Goal: Connect with others: Connect with others

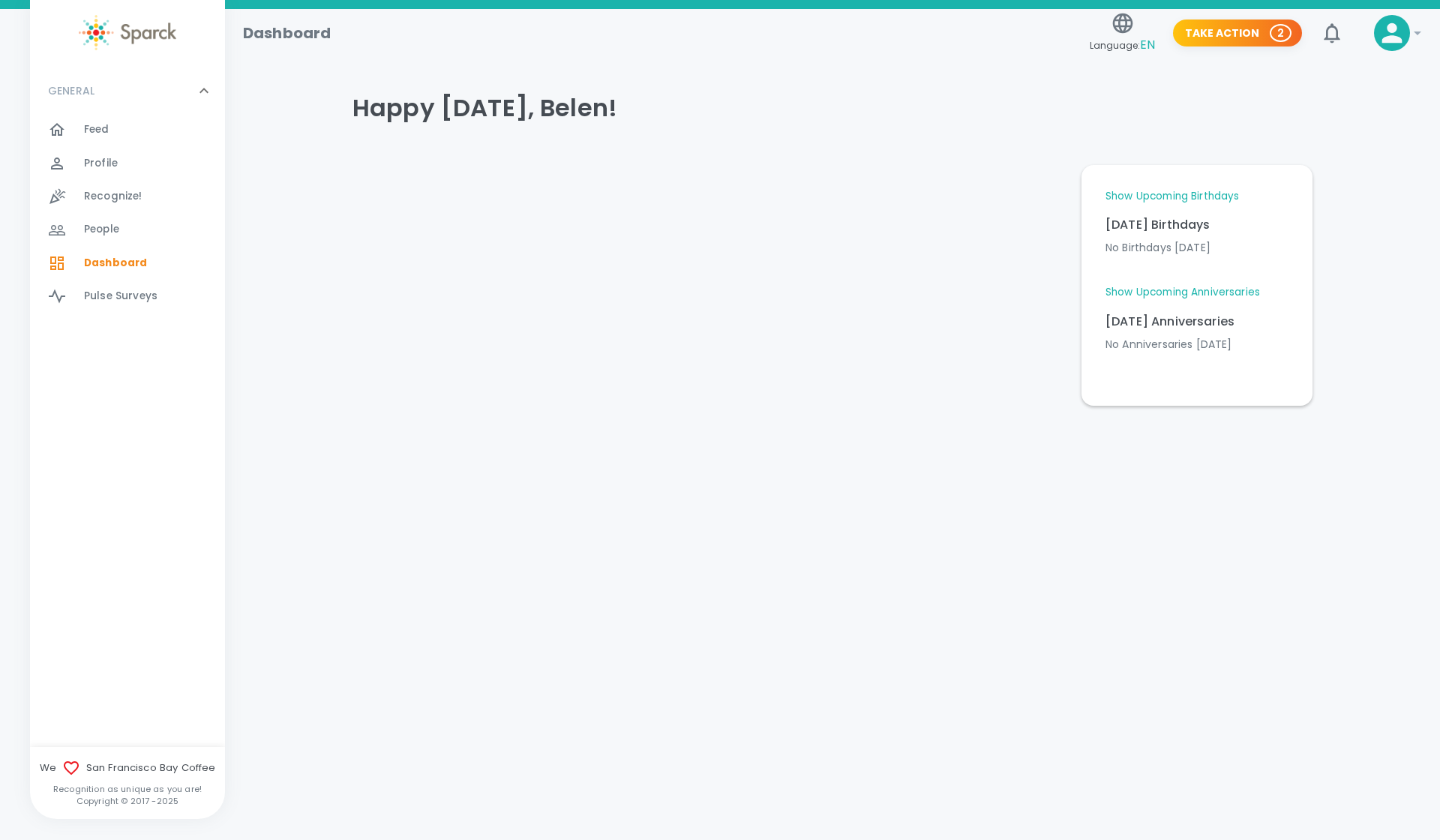
click at [99, 237] on span "People" at bounding box center [101, 229] width 35 height 15
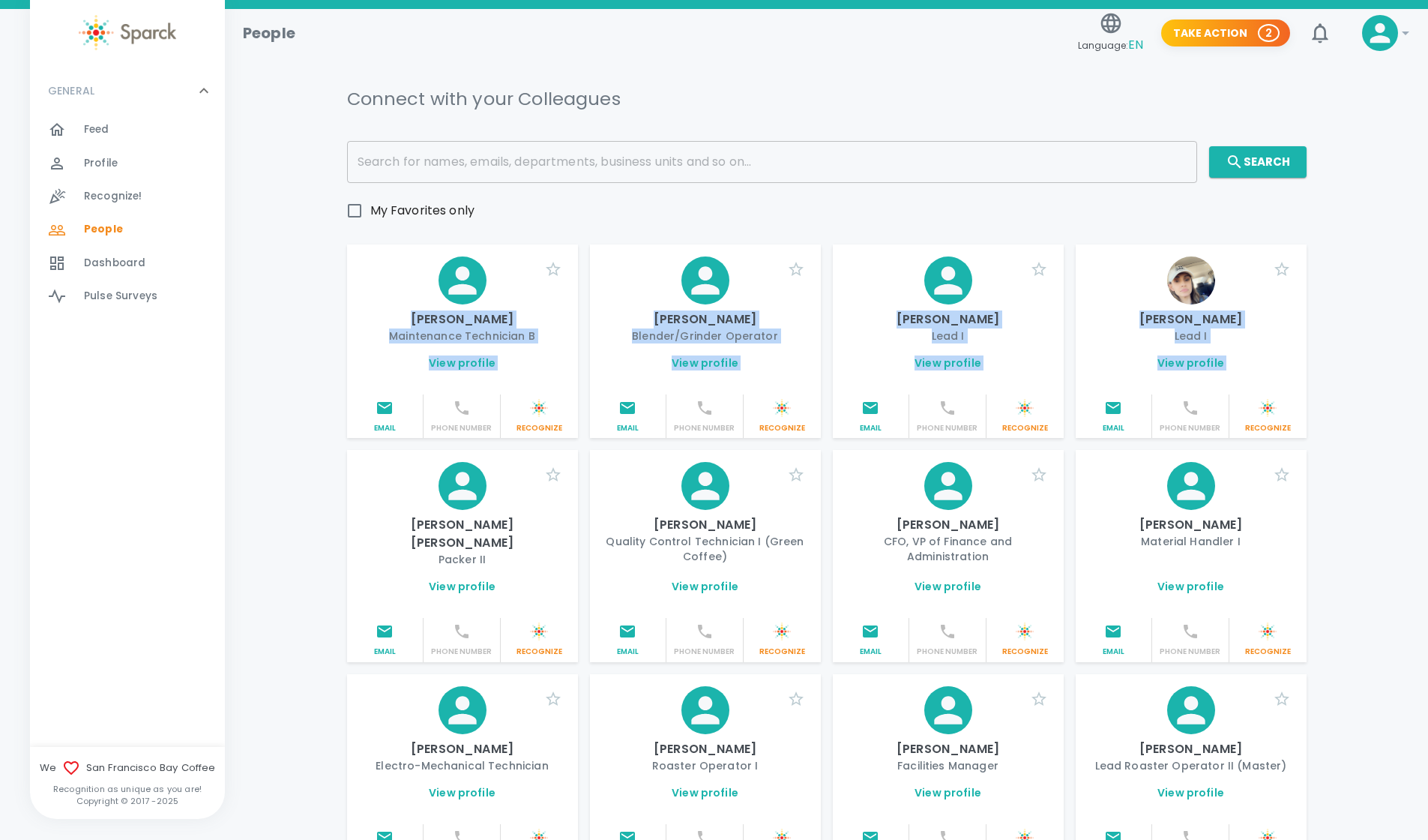
drag, startPoint x: 1398, startPoint y: 225, endPoint x: 1429, endPoint y: 421, distance: 199.0
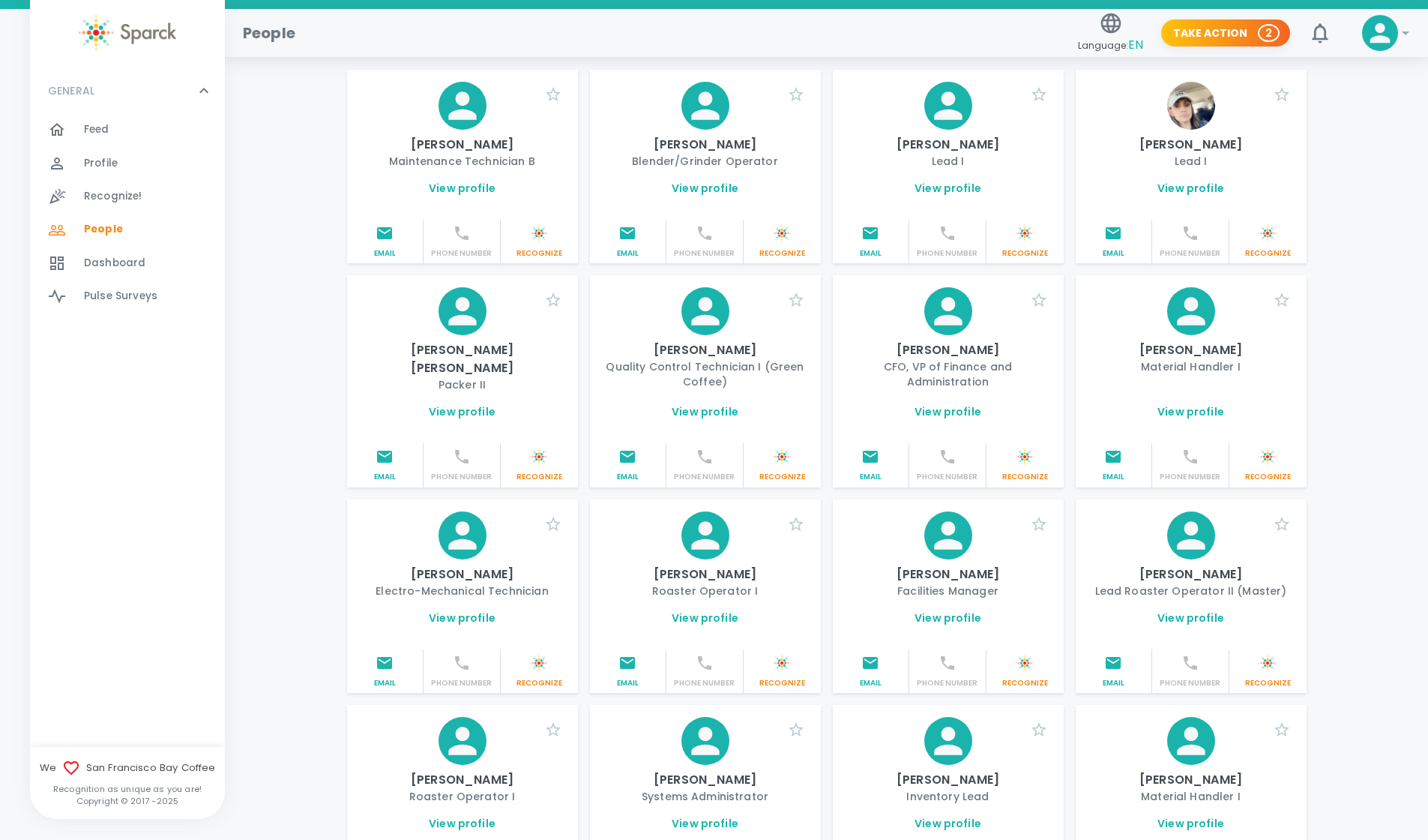
scroll to position [237, 0]
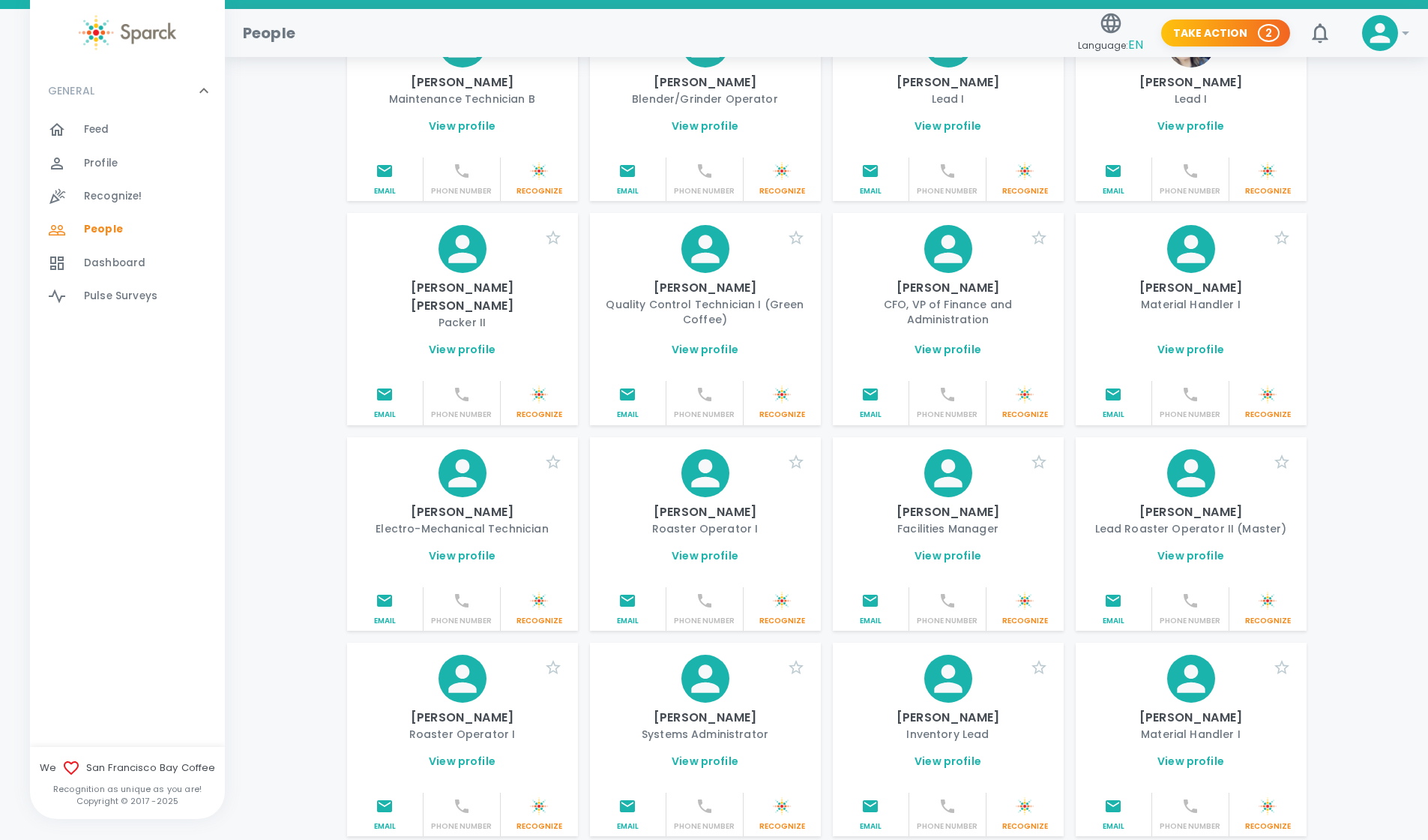
click at [1189, 548] on link "View profile" at bounding box center [1191, 555] width 67 height 15
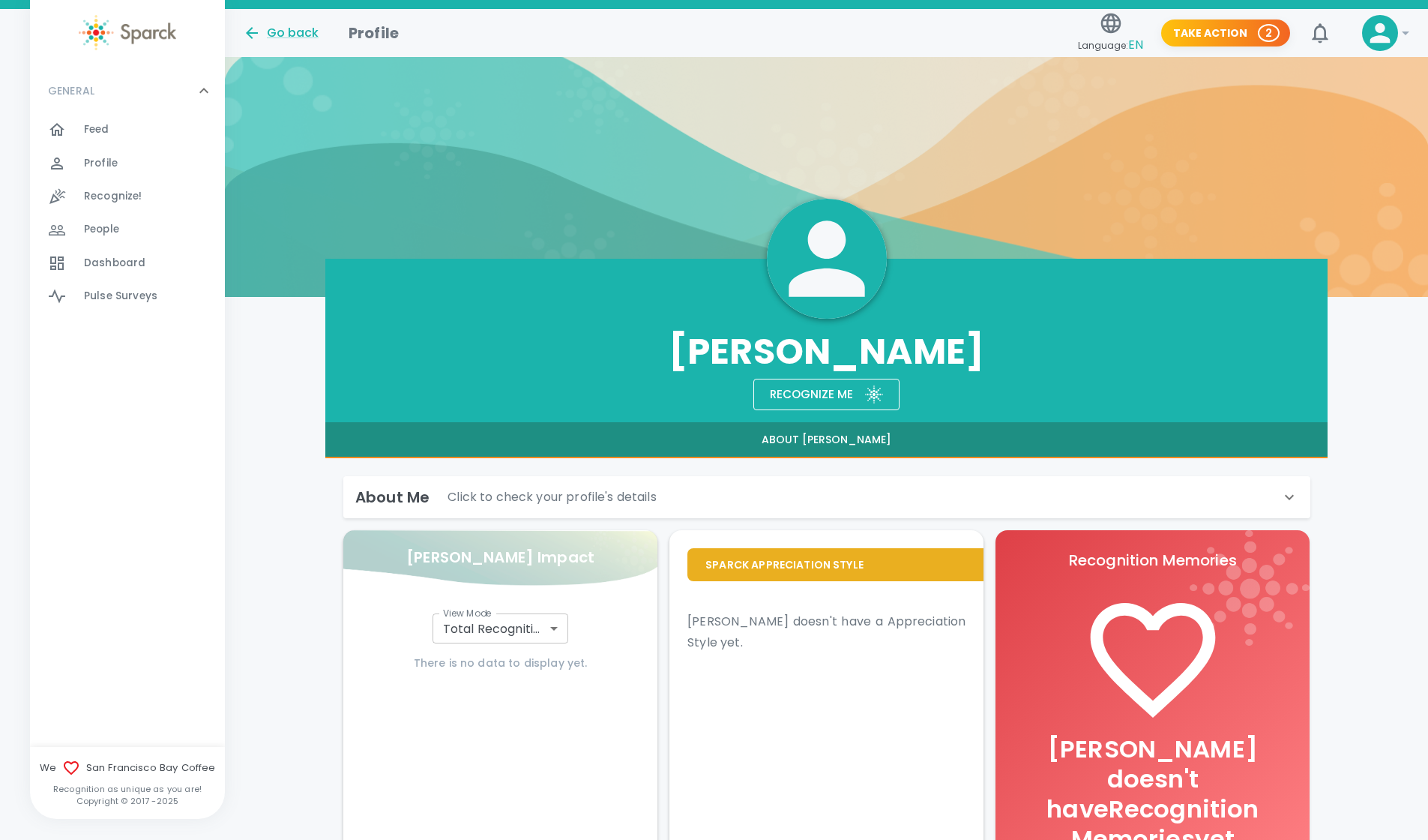
click at [901, 487] on div "About Me Click to check your profile's details" at bounding box center [817, 497] width 925 height 24
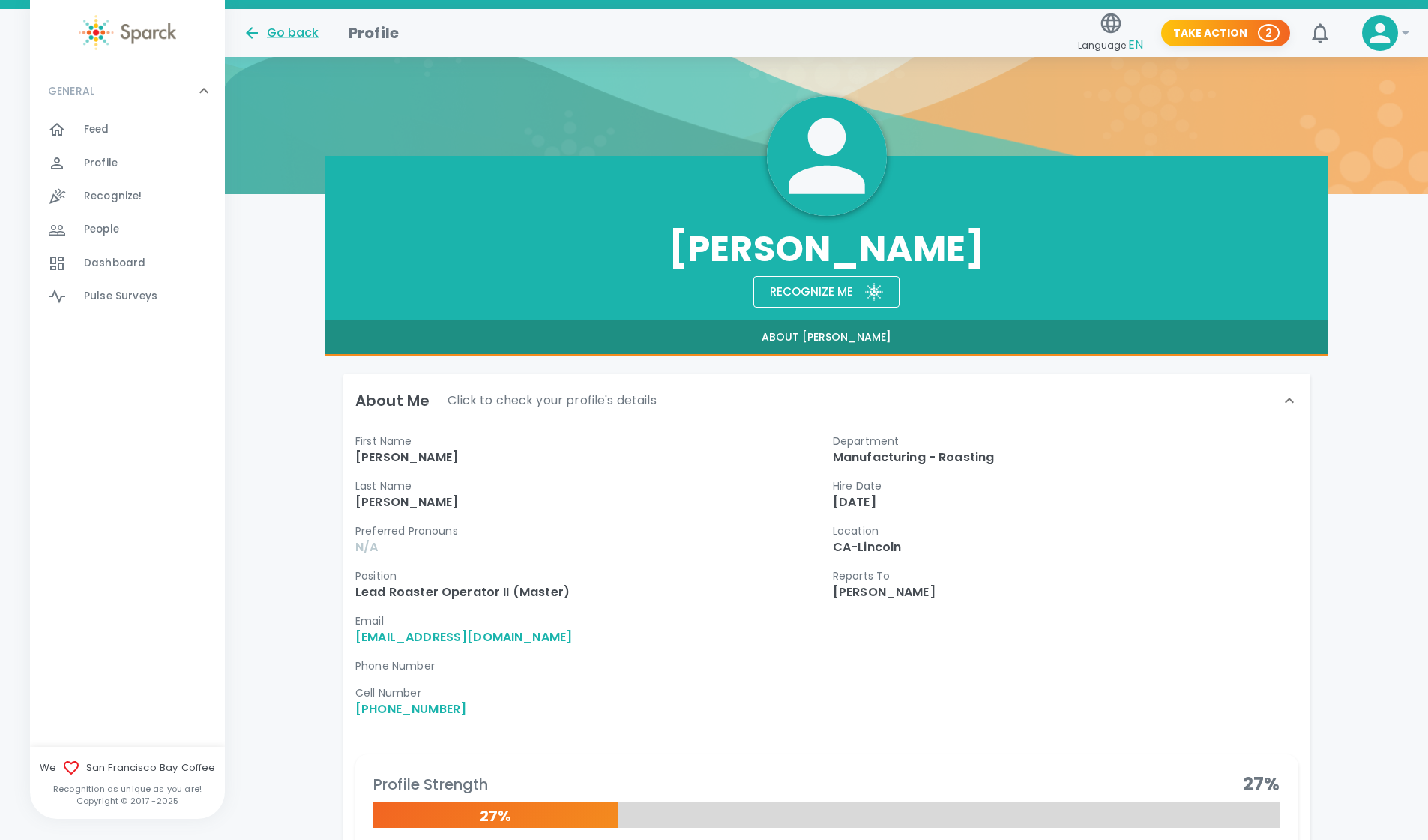
scroll to position [99, 0]
